Goal: Transaction & Acquisition: Purchase product/service

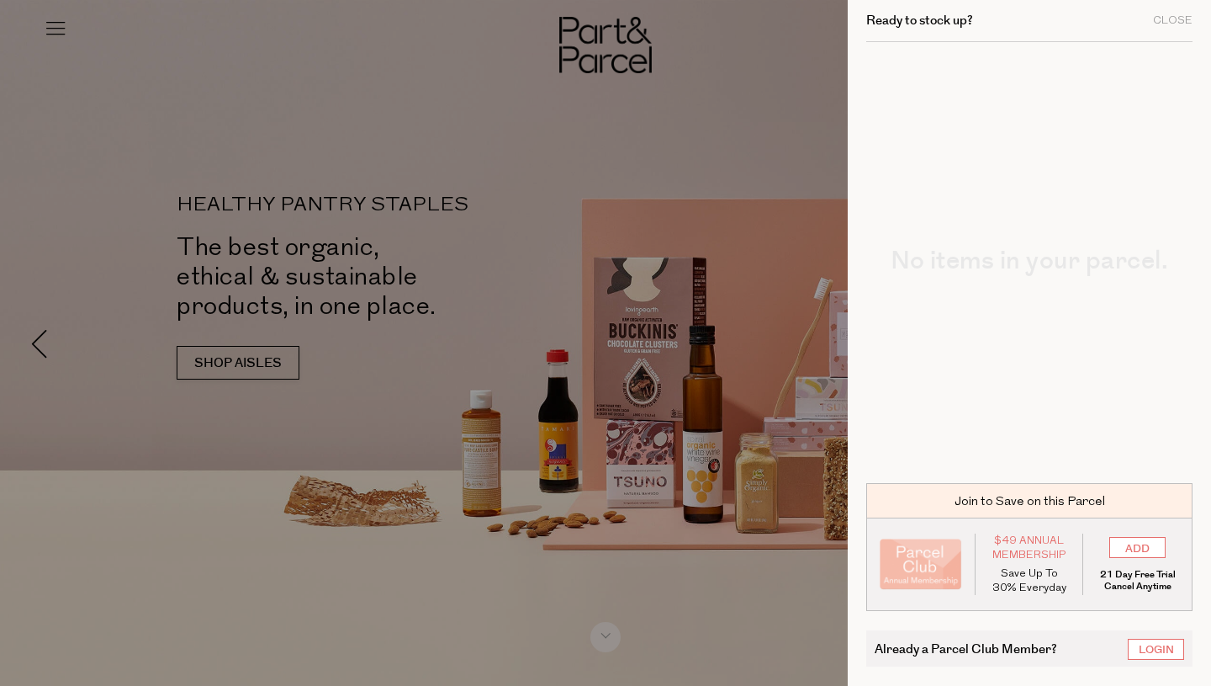
click at [734, 119] on div at bounding box center [605, 343] width 1211 height 686
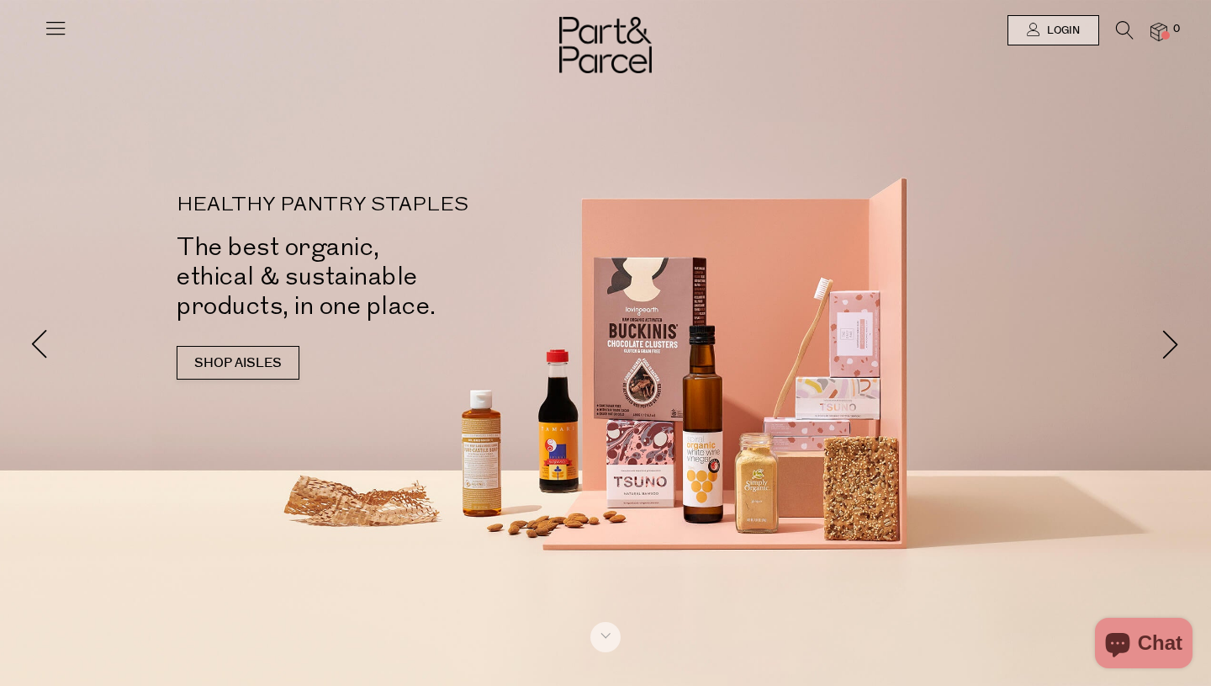
click at [1127, 34] on icon at bounding box center [1125, 30] width 18 height 19
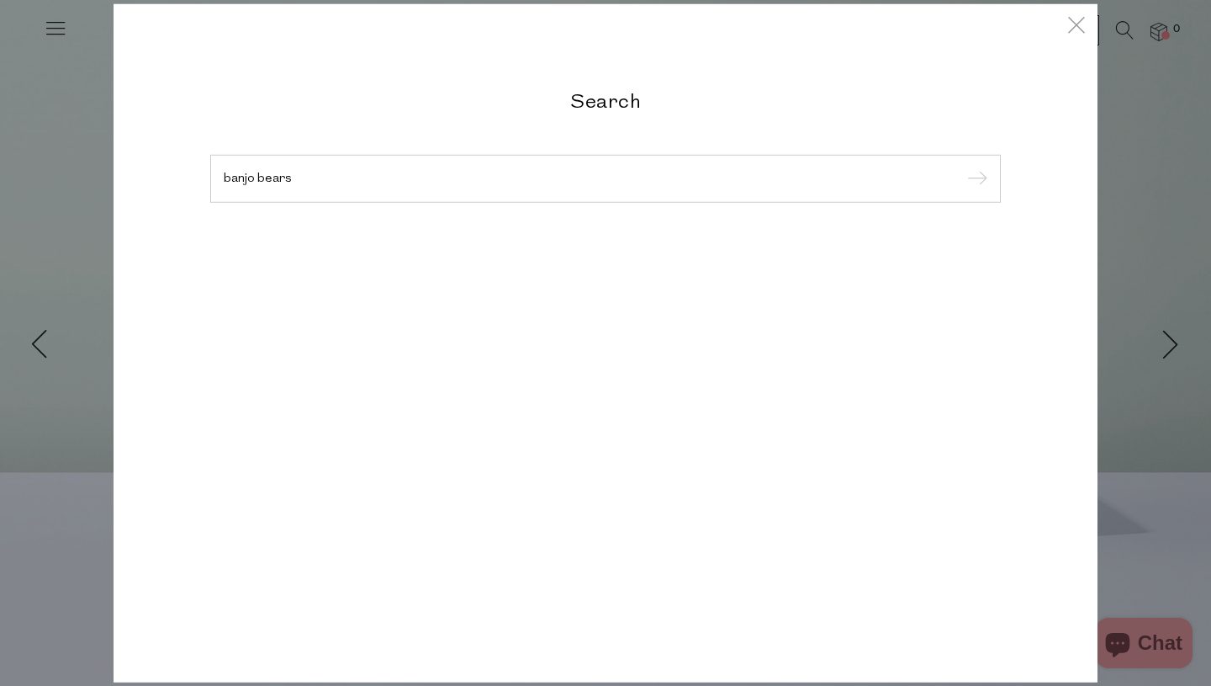
type input "banjo bears"
click at [962, 167] on input "submit" at bounding box center [974, 179] width 25 height 25
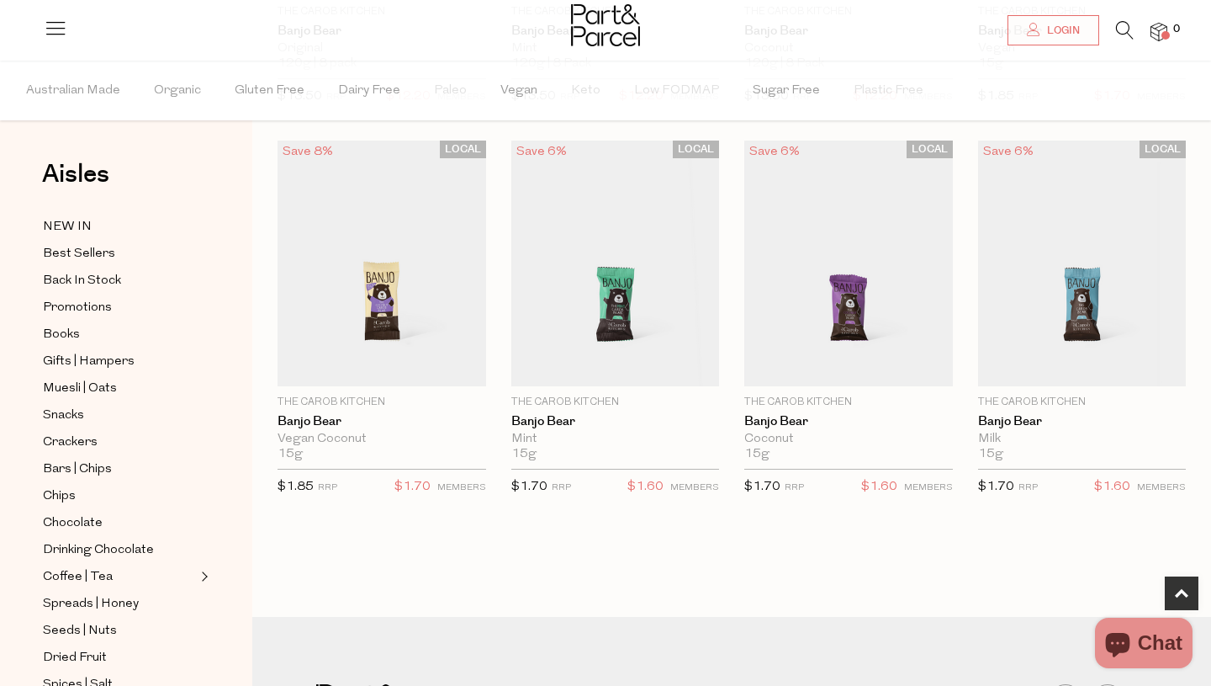
scroll to position [471, 0]
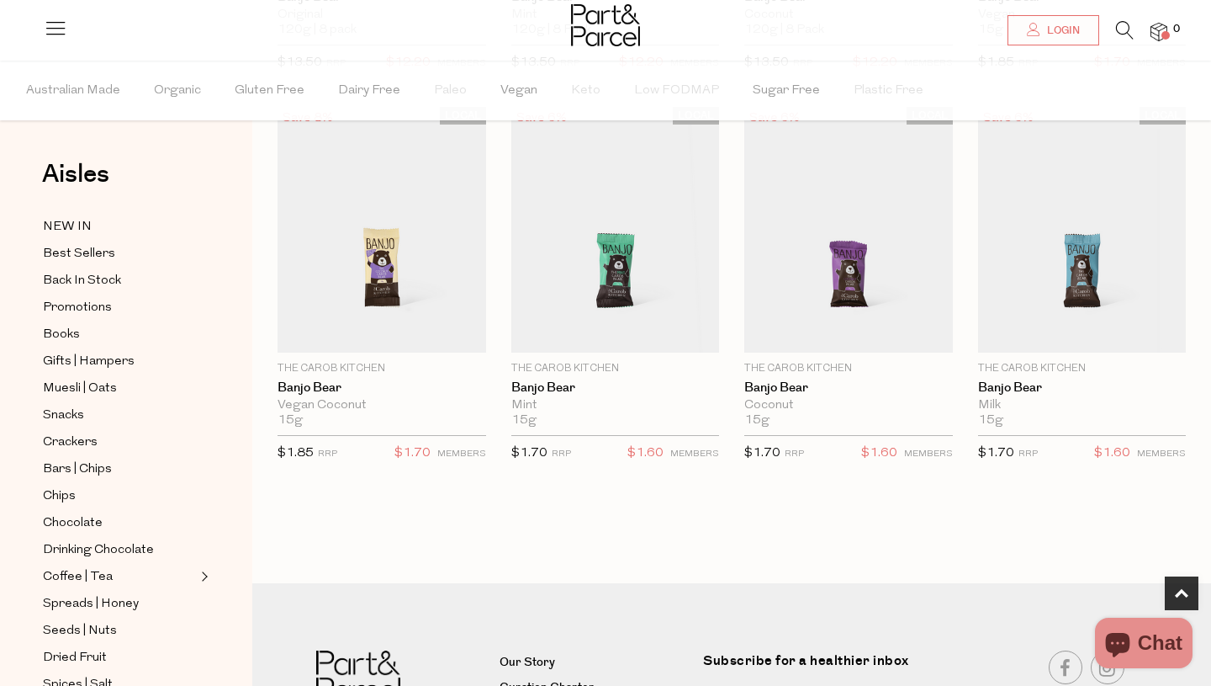
click at [1126, 33] on icon at bounding box center [1125, 30] width 18 height 19
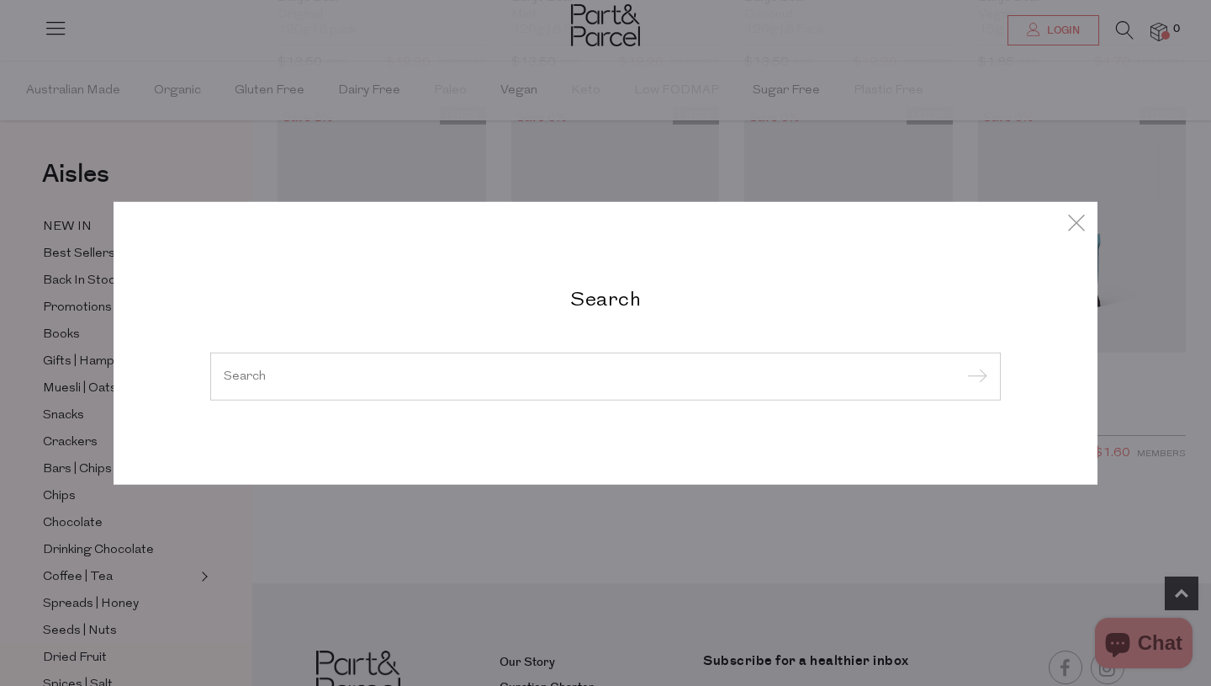
click at [1110, 201] on div "Search" at bounding box center [605, 343] width 1211 height 686
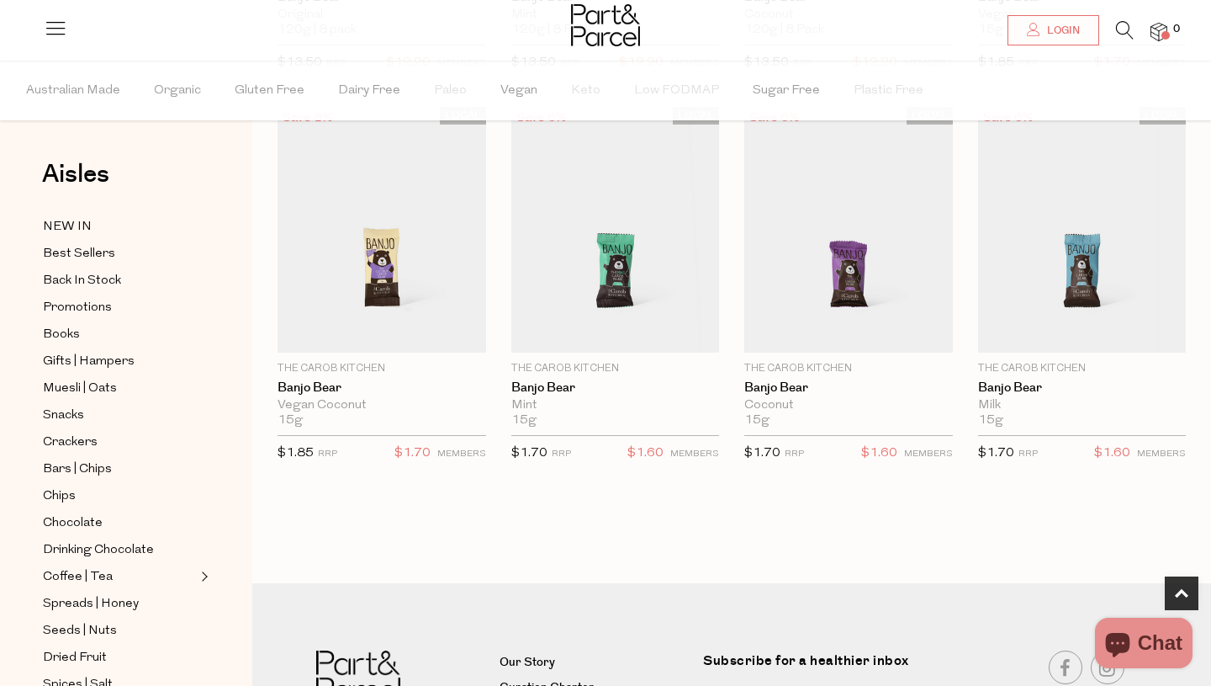
click at [1127, 27] on icon at bounding box center [1125, 30] width 18 height 19
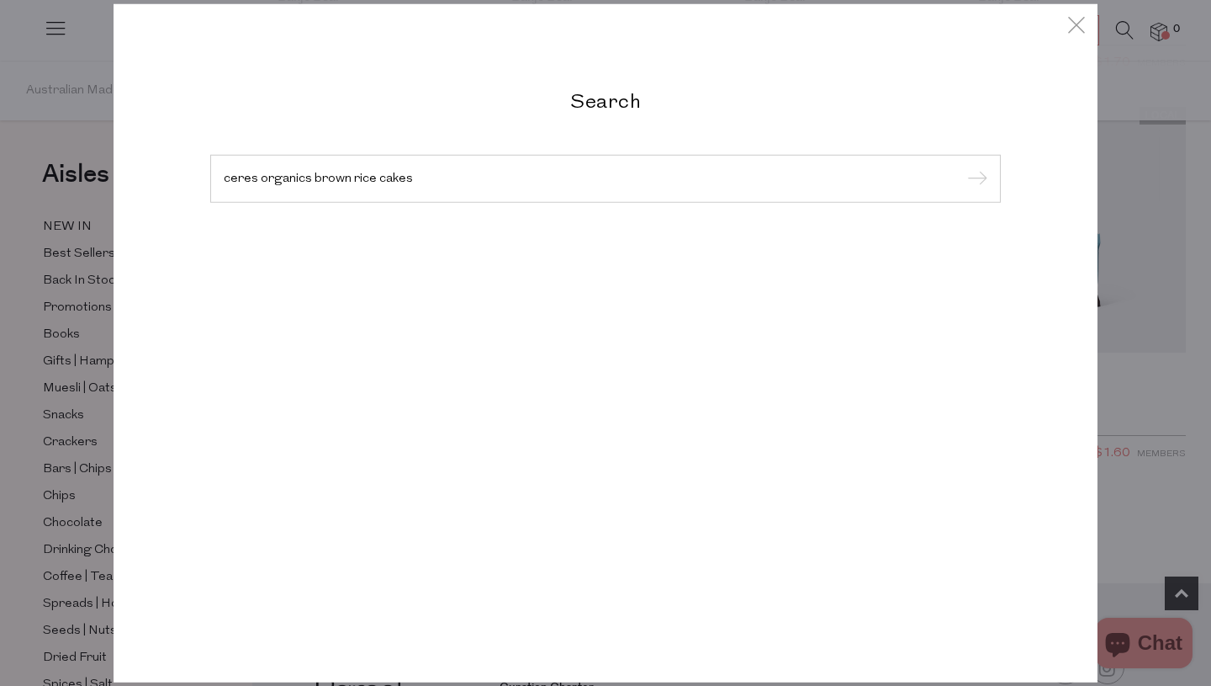
type input "ceres organics brown rice cakes"
click at [962, 167] on input "submit" at bounding box center [974, 179] width 25 height 25
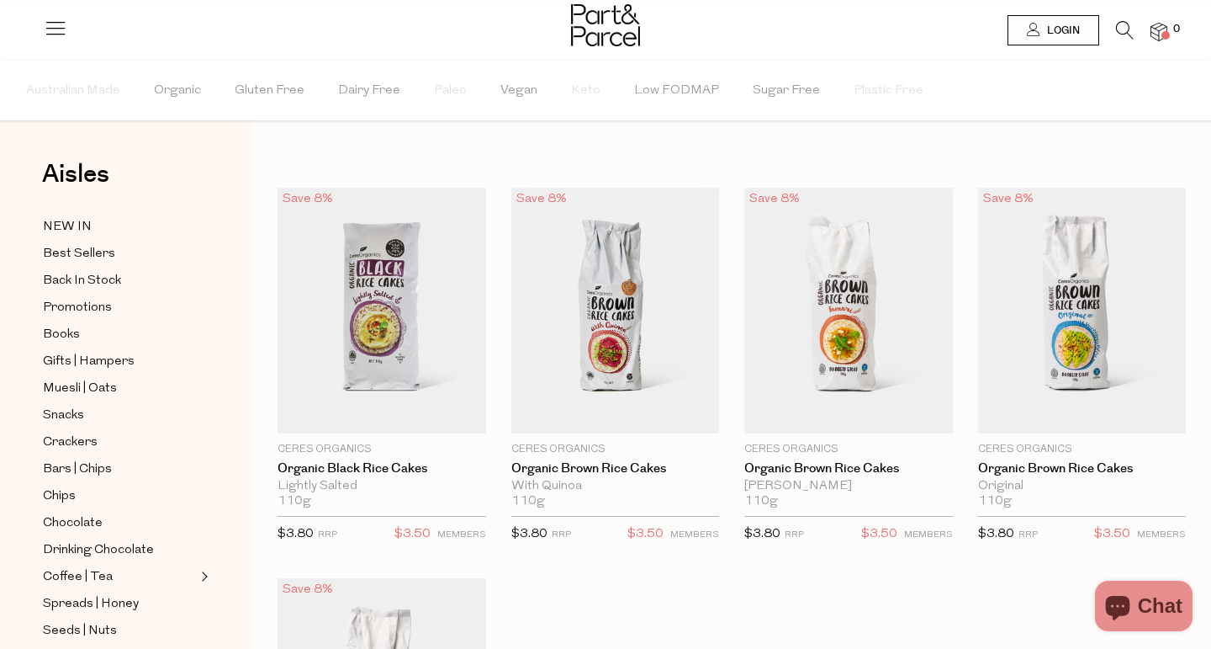
click at [1126, 40] on link at bounding box center [1125, 35] width 18 height 18
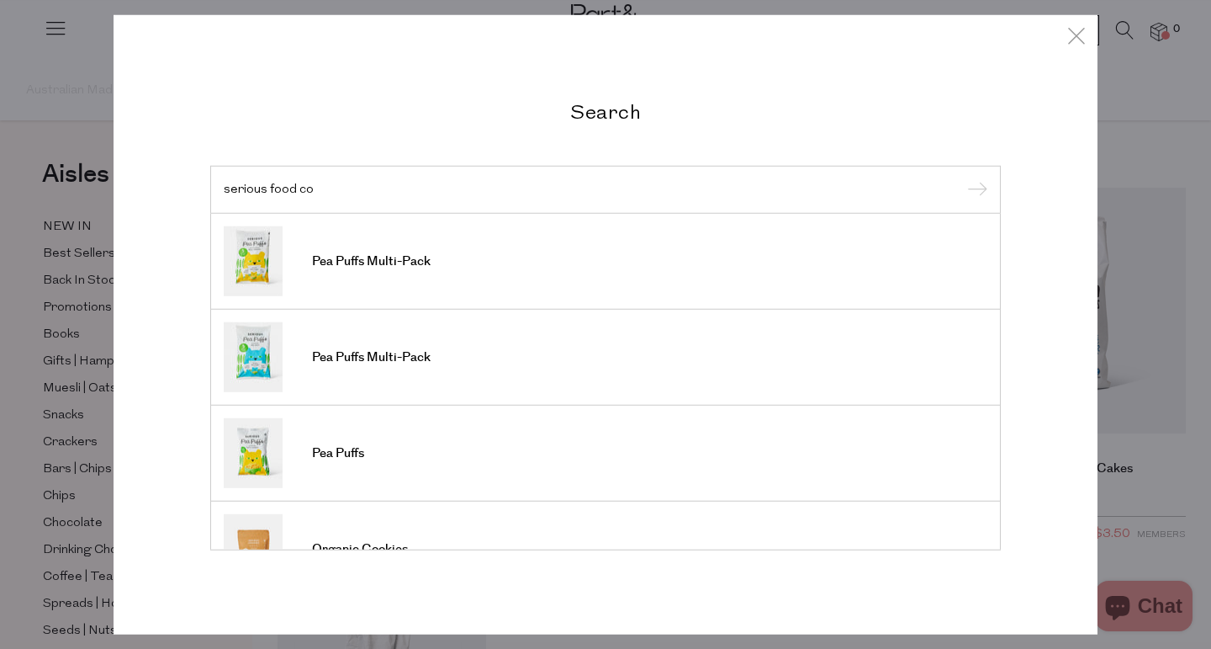
type input "serious food co"
click at [962, 177] on input "submit" at bounding box center [974, 189] width 25 height 25
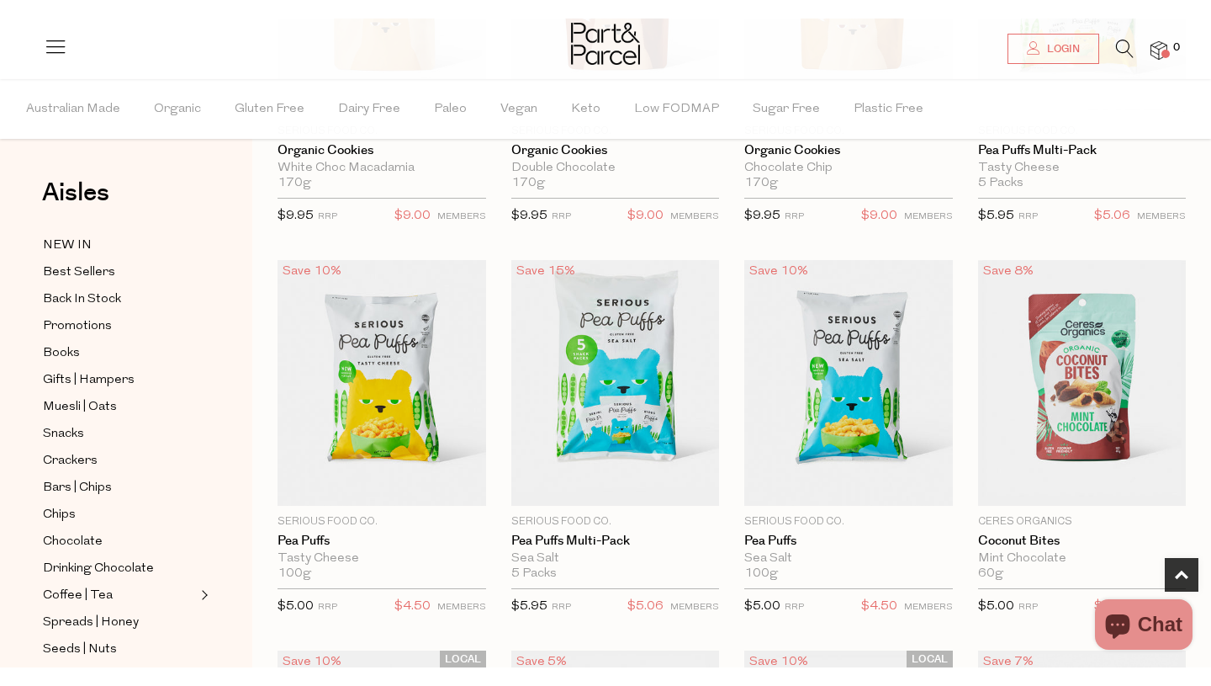
scroll to position [370, 0]
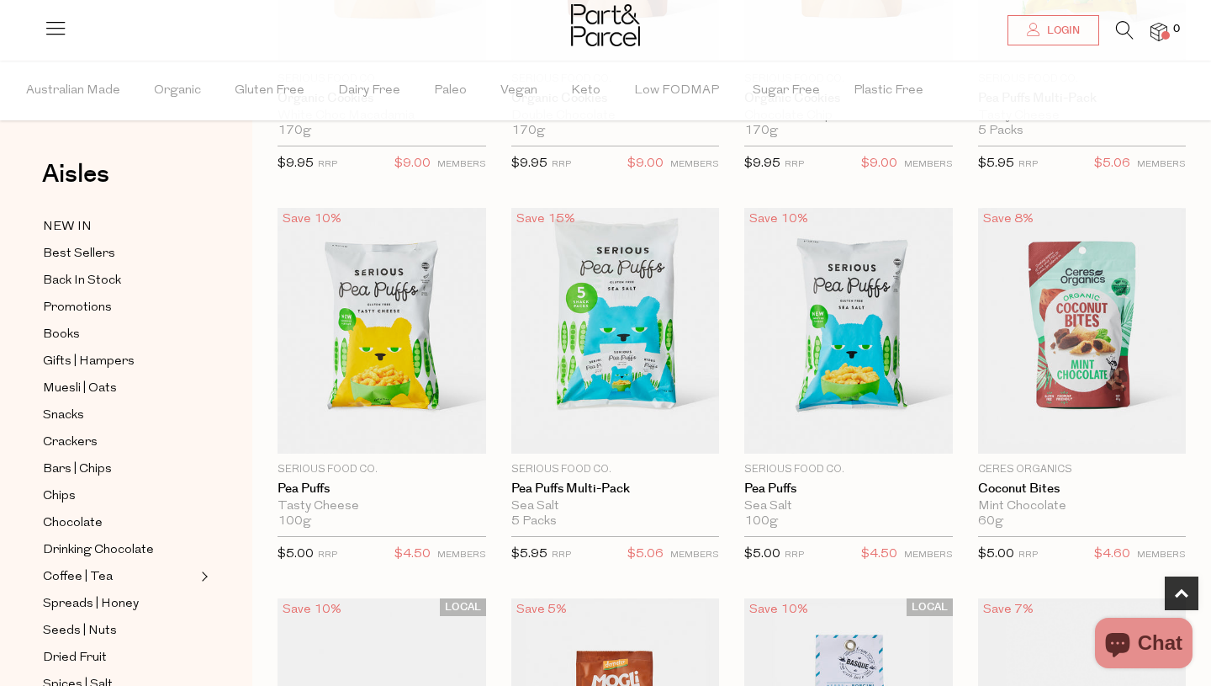
click at [1127, 37] on icon at bounding box center [1125, 30] width 18 height 19
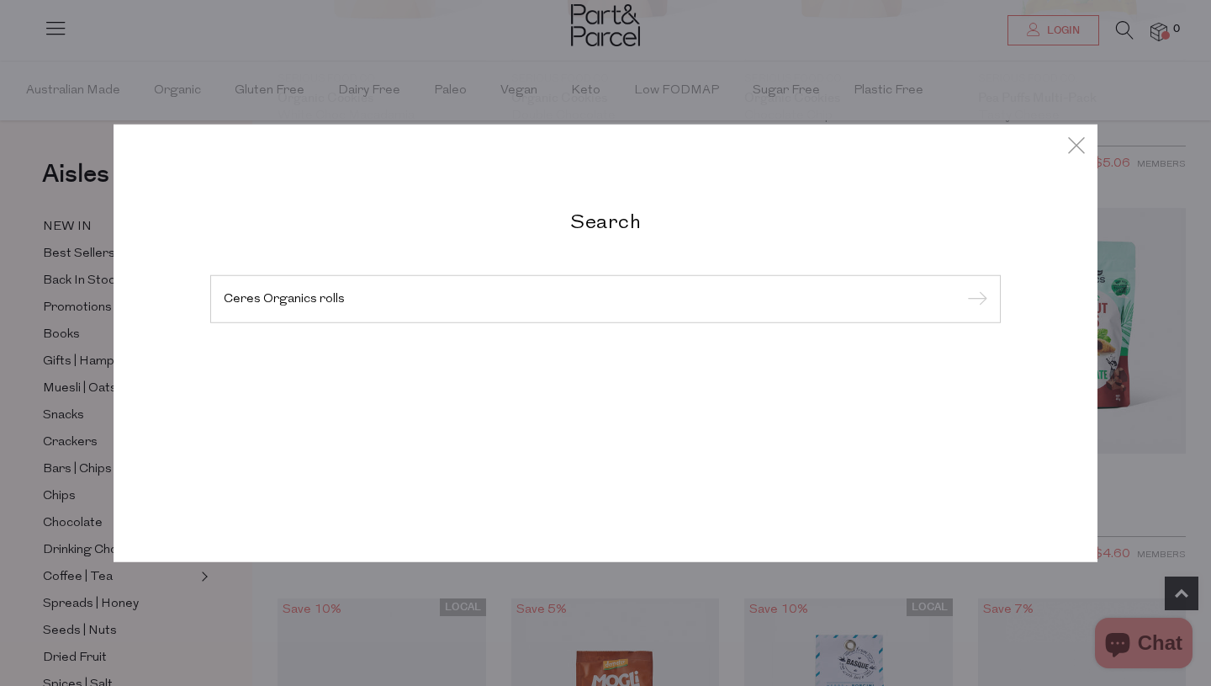
type input "Ceres Organics rolls"
click at [962, 287] on input "submit" at bounding box center [974, 299] width 25 height 25
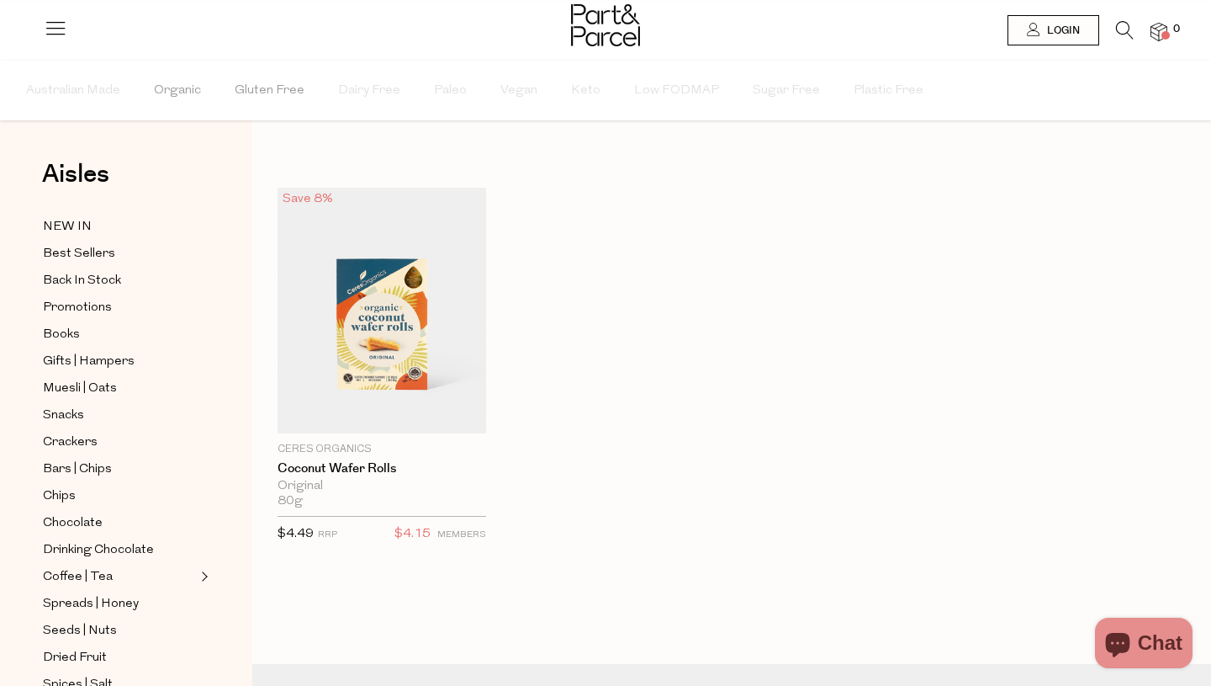
click at [1131, 27] on icon at bounding box center [1125, 30] width 18 height 19
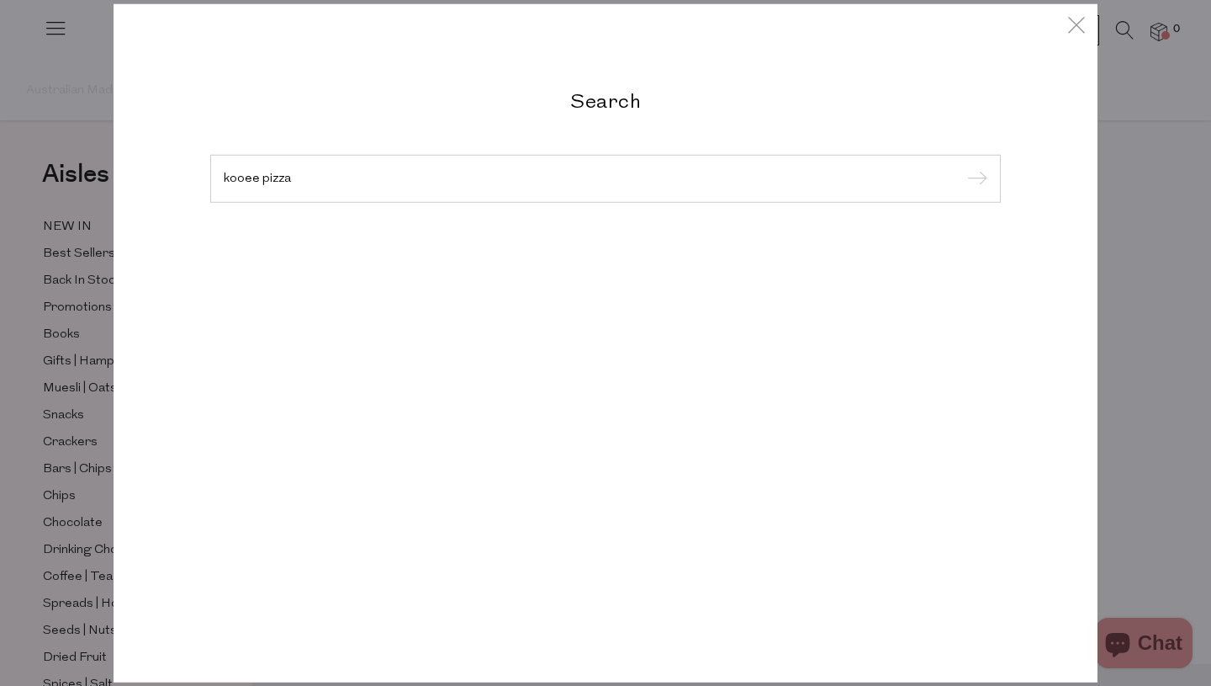
type input "kooee pizza"
click at [962, 167] on input "submit" at bounding box center [974, 179] width 25 height 25
